Goal: Task Accomplishment & Management: Use online tool/utility

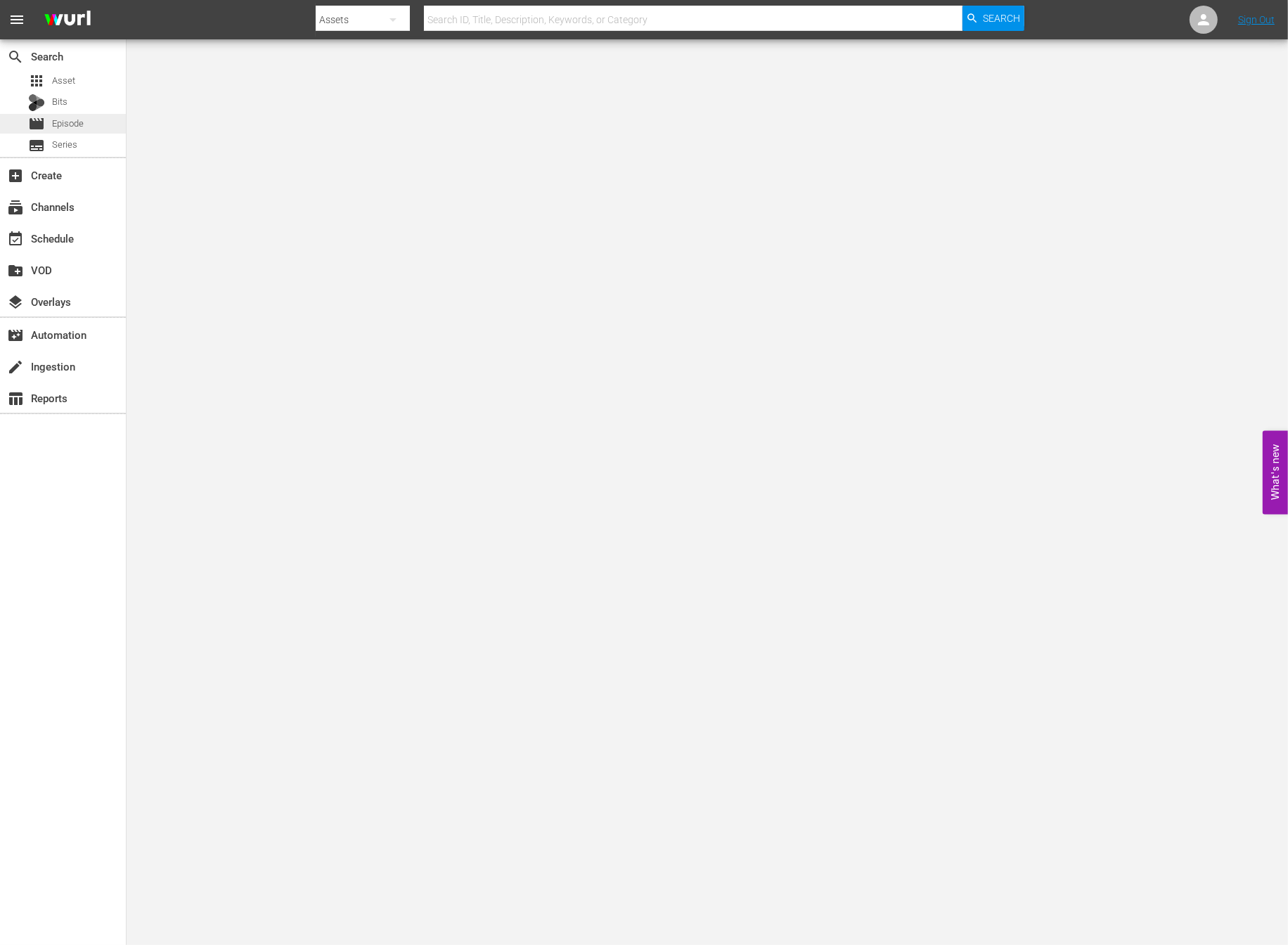
click at [82, 119] on span "Episode" at bounding box center [67, 123] width 32 height 14
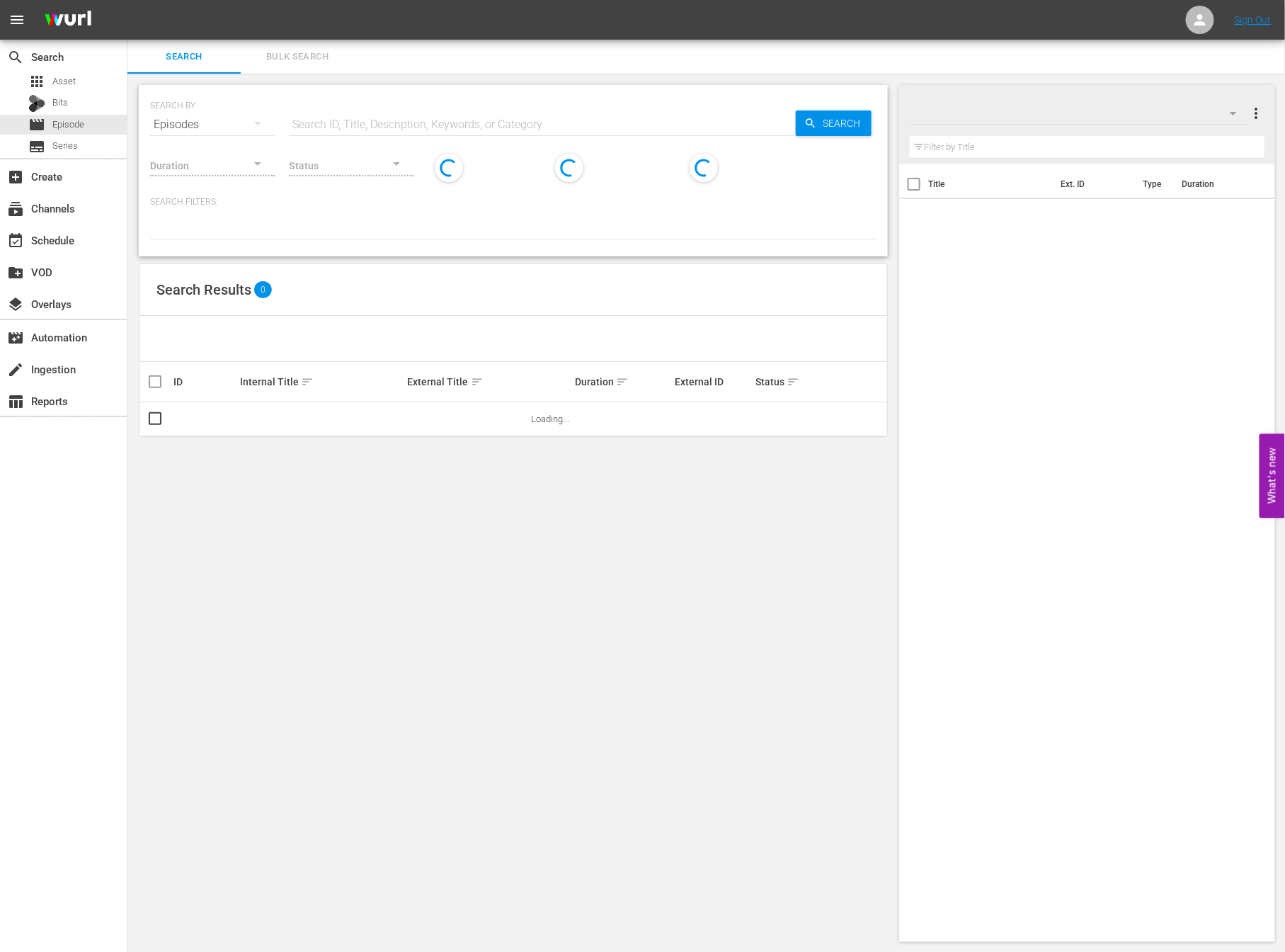
click at [339, 131] on div "Status" at bounding box center [351, 156] width 125 height 51
click at [341, 126] on input "text" at bounding box center [542, 124] width 507 height 34
type input "ㅇ"
type input "d"
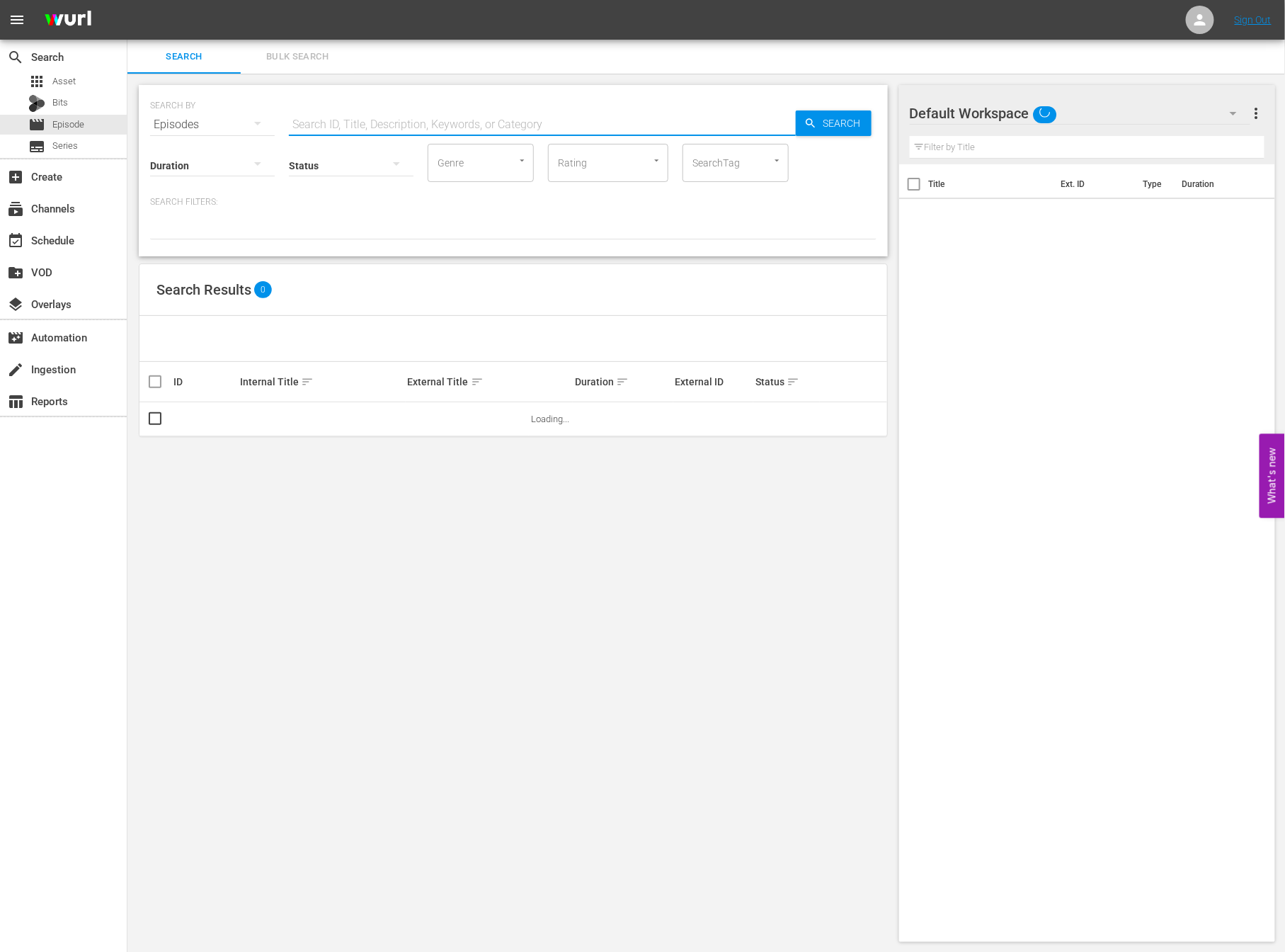
type input "s"
type input "ㄴ"
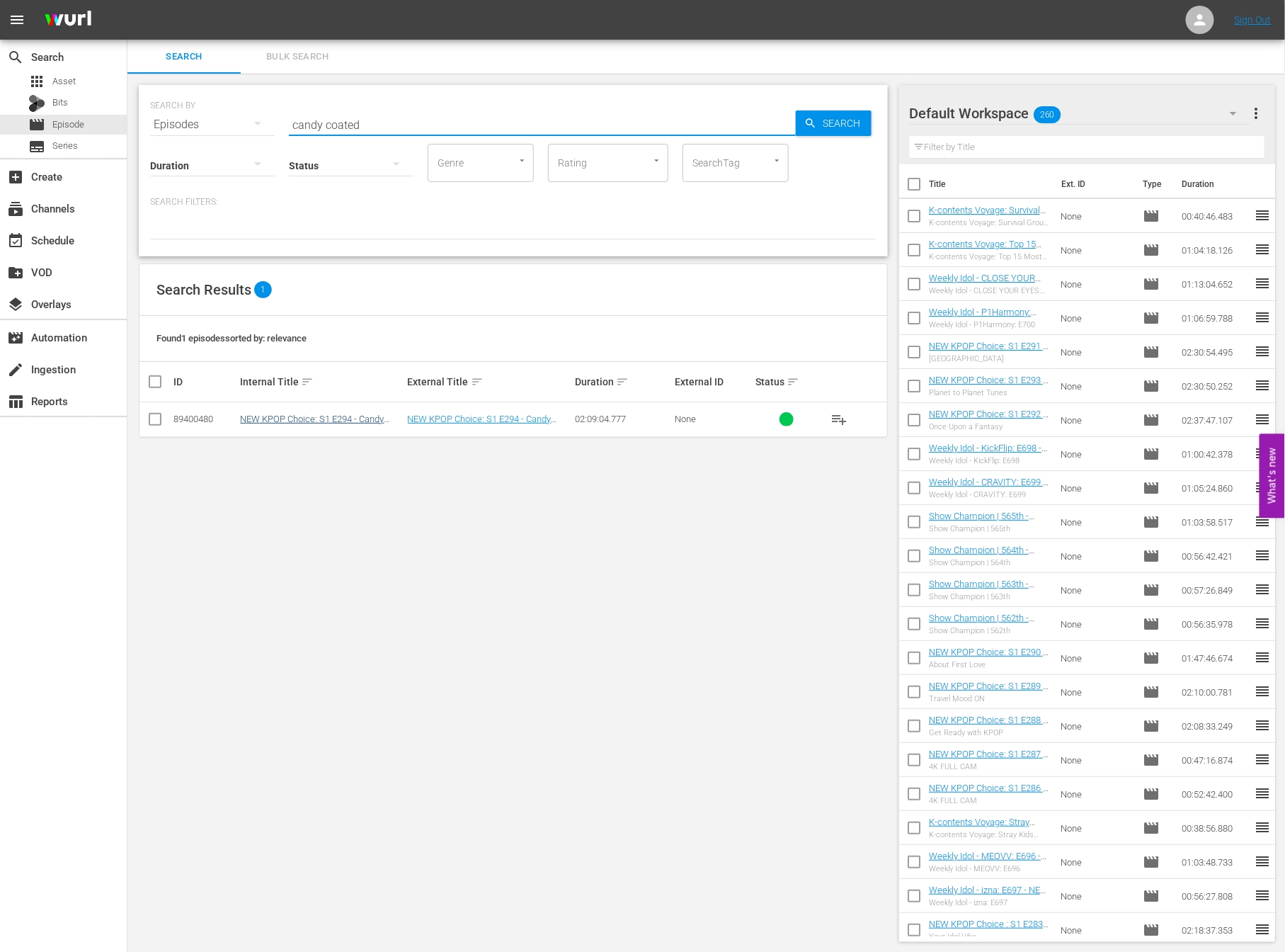
type input "candy coated"
click at [341, 422] on link "NEW KPOP Choice: S1 E294 - Candy Coated Melodies" at bounding box center [312, 424] width 143 height 21
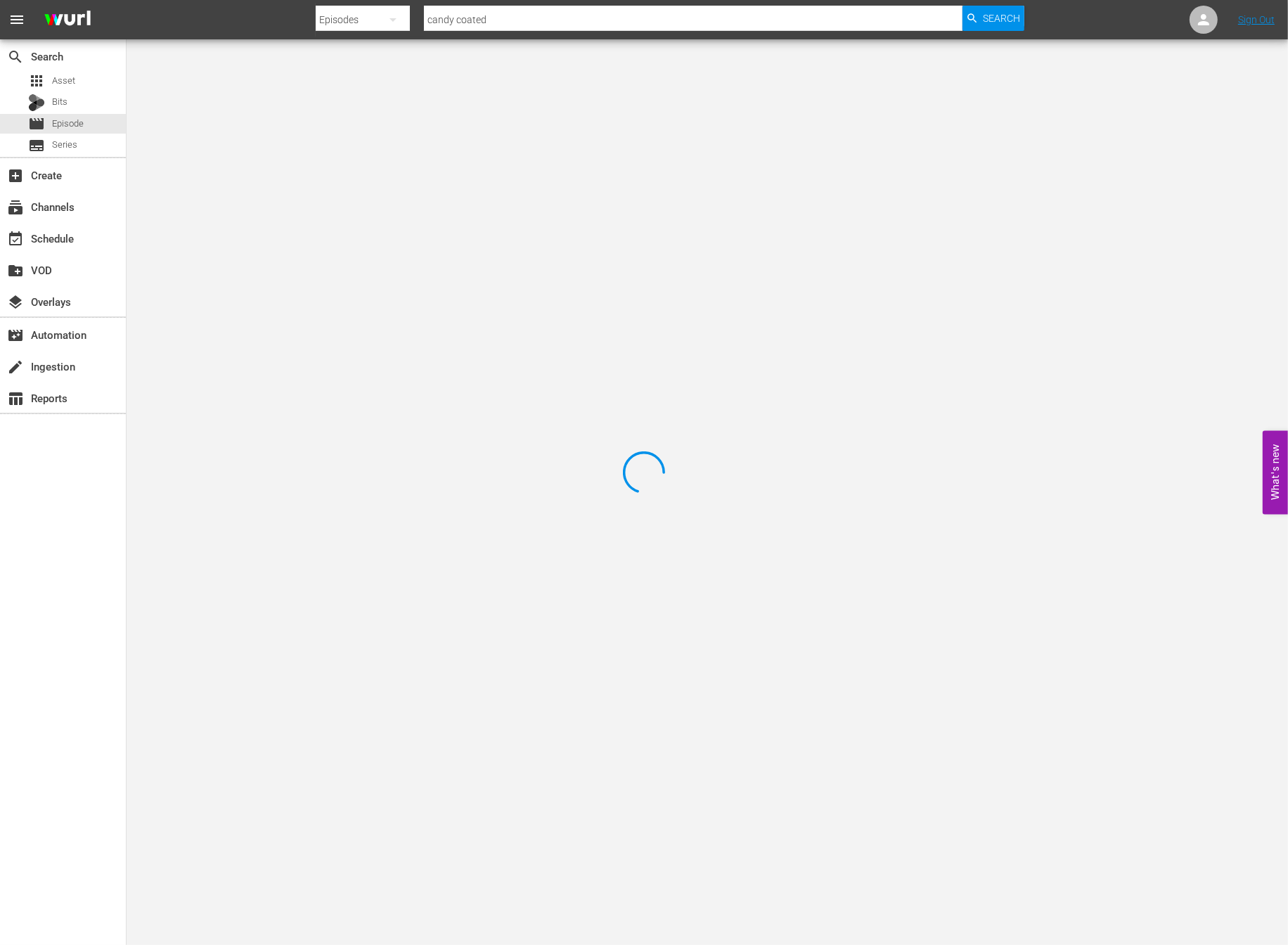
type input "candy coated"
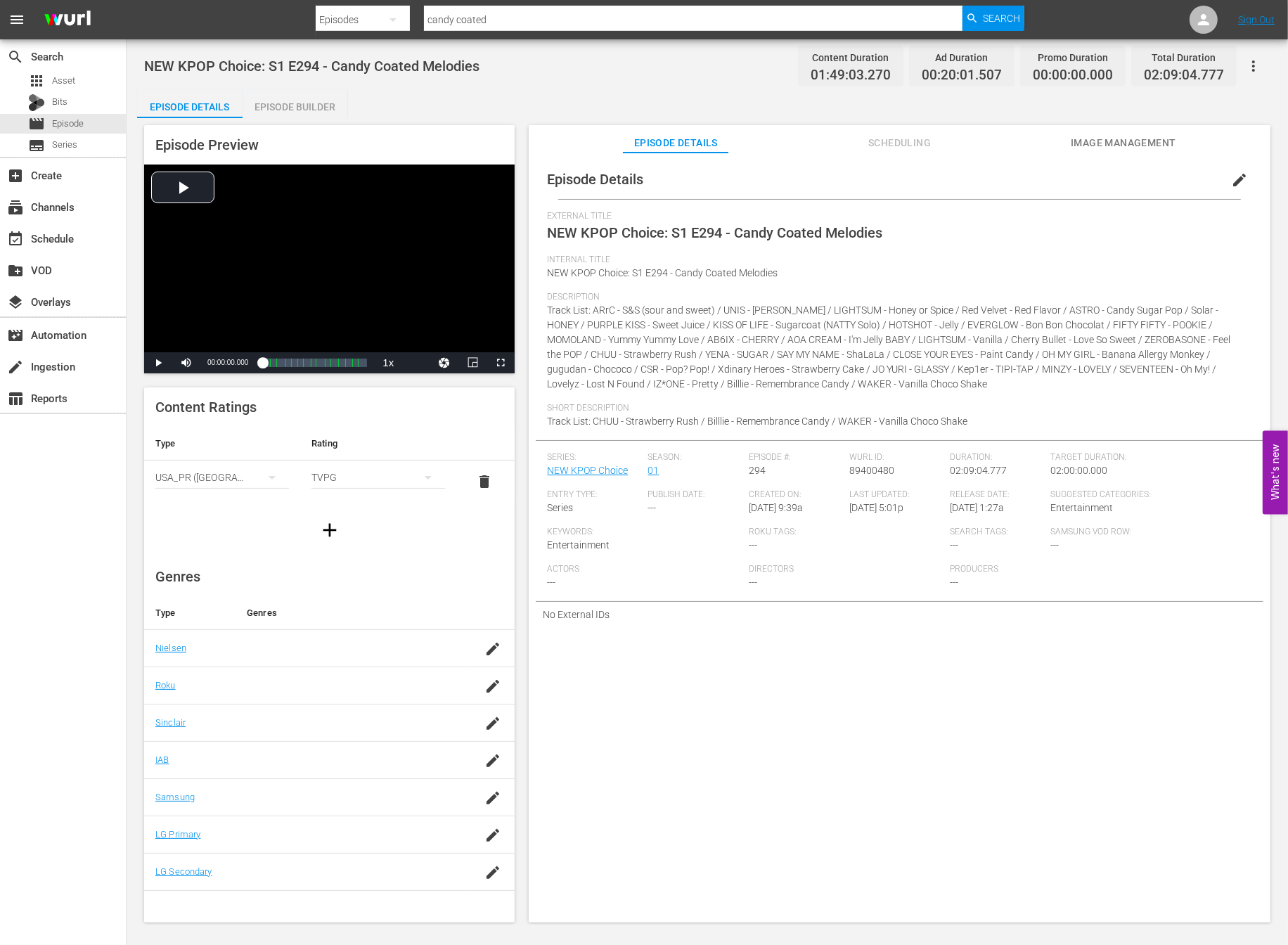
click at [791, 353] on span "Track List: ARrC - S&S (sour and sweet) / UNIS - [PERSON_NAME] / LIGHTSUM - Hon…" at bounding box center [888, 346] width 683 height 85
drag, startPoint x: 565, startPoint y: 419, endPoint x: 775, endPoint y: 421, distance: 210.0
click at [775, 421] on span "Track List: CHUU - Strawberry Rush / Billlie - Remembrance Candy / WAKER - Vani…" at bounding box center [756, 421] width 420 height 11
click at [289, 115] on div "Episode Builder" at bounding box center [295, 106] width 105 height 33
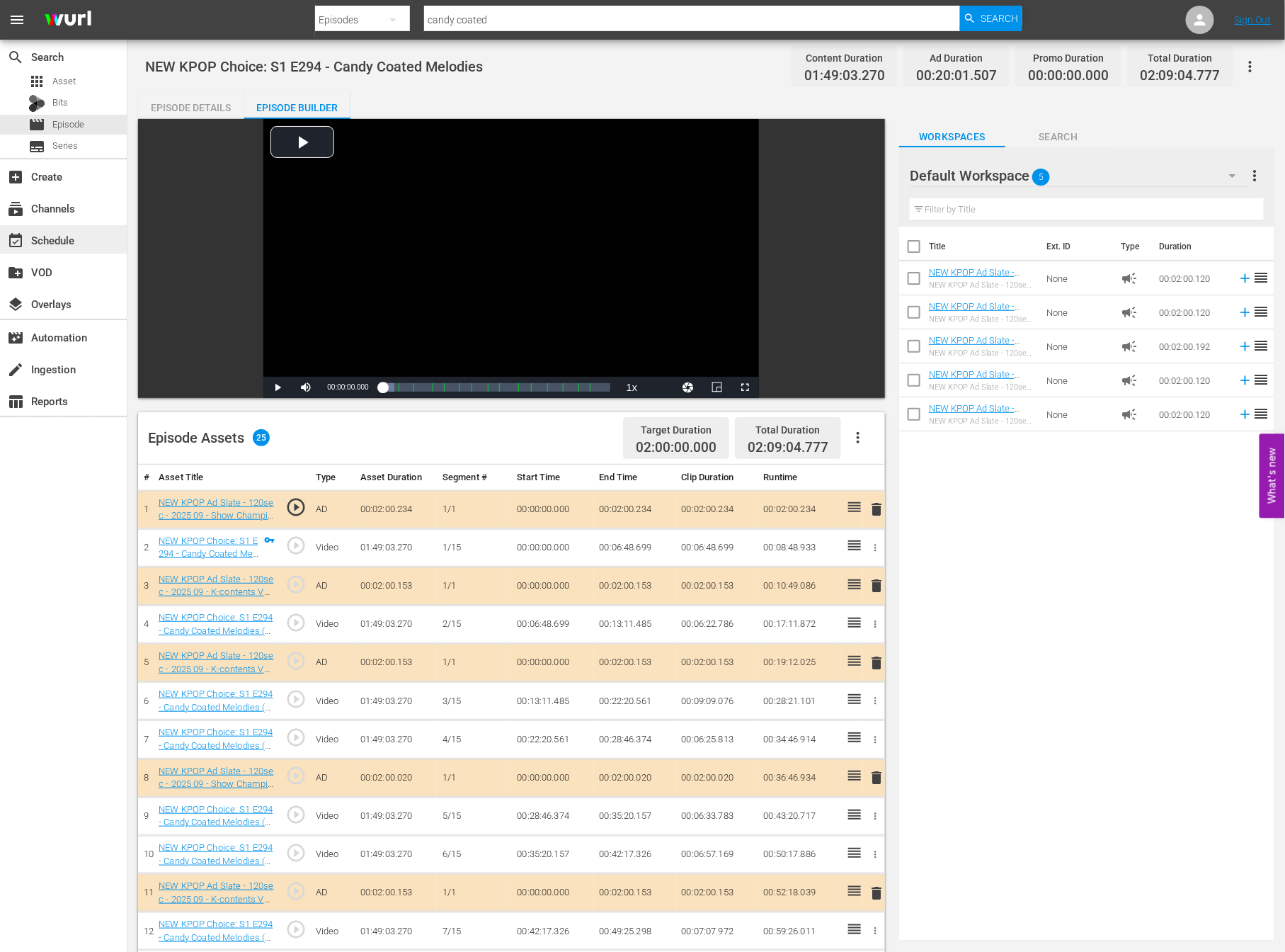
click at [48, 229] on div "event_available Schedule" at bounding box center [64, 239] width 127 height 28
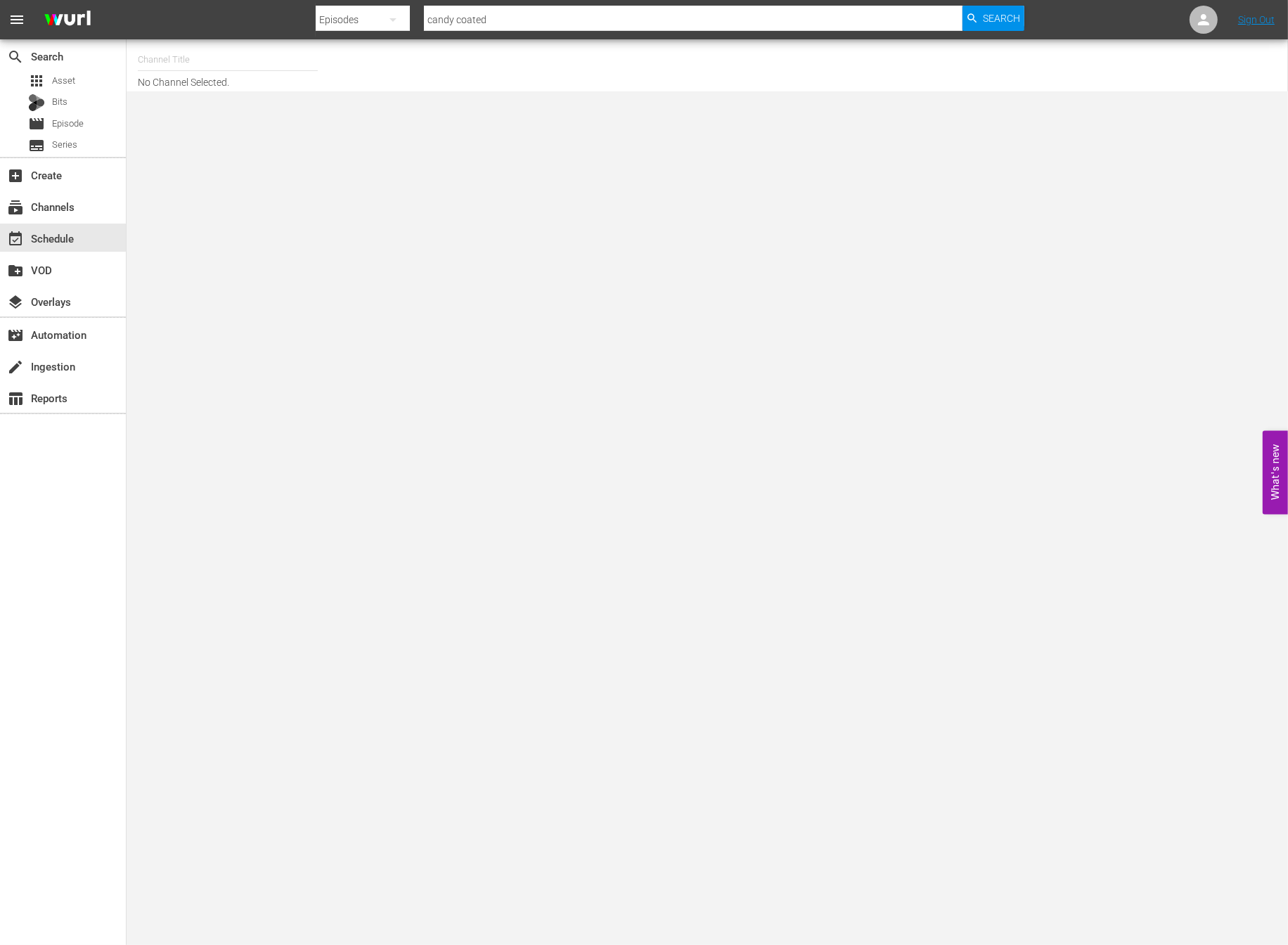
drag, startPoint x: 271, startPoint y: 94, endPoint x: 260, endPoint y: 79, distance: 18.6
click at [271, 94] on body "menu Search By Episodes Search ID, Title, Description, Keywords, or Category ca…" at bounding box center [644, 472] width 1288 height 945
click at [227, 59] on input "text" at bounding box center [228, 59] width 180 height 33
type input "ㅜ"
click at [214, 59] on input "new kpop" at bounding box center [228, 59] width 180 height 33
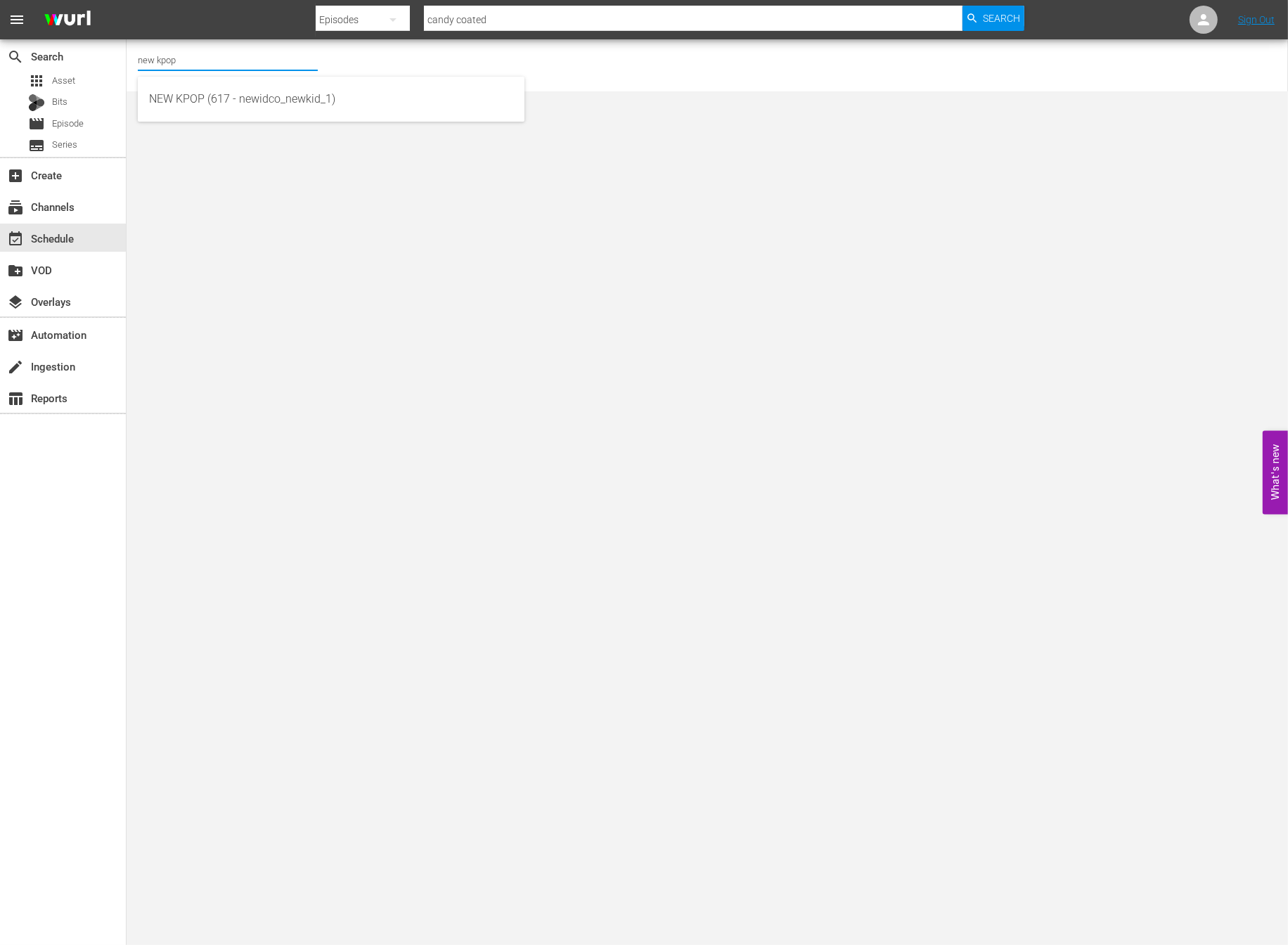
click at [188, 93] on div "NEW KPOP (617 - newidco_newkid_1)" at bounding box center [331, 99] width 364 height 33
type input "NEW KPOP (617 - newidco_newkid_1)"
